Goal: Use online tool/utility

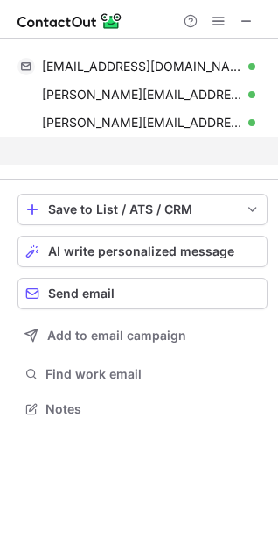
scroll to position [368, 278]
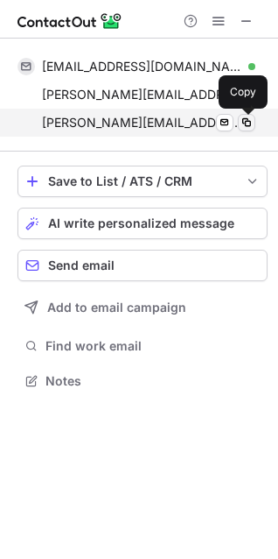
click at [244, 125] on span at bounding box center [247, 123] width 14 height 14
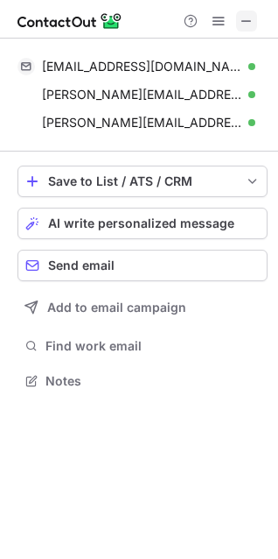
click at [251, 26] on span at bounding box center [247, 21] width 14 height 14
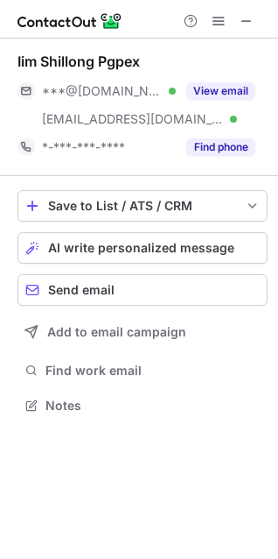
scroll to position [392, 278]
